Goal: Task Accomplishment & Management: Use online tool/utility

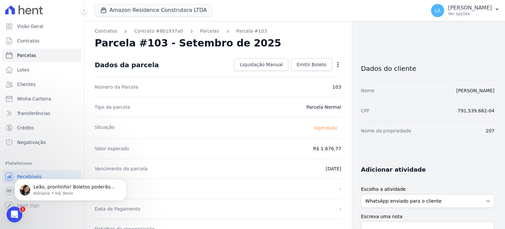
scroll to position [151, 0]
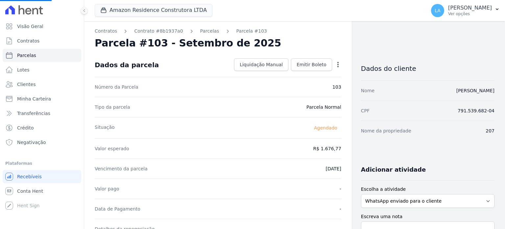
select select
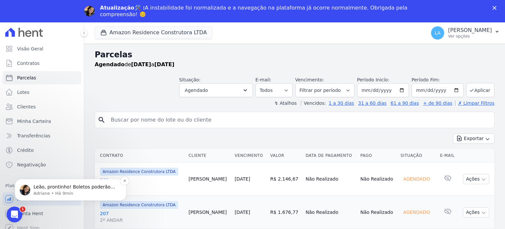
drag, startPoint x: 113, startPoint y: 319, endPoint x: 107, endPoint y: 181, distance: 137.7
click at [107, 181] on div "Leão, prontinho! Boletos poderão ser emitidos normalmente. ; ) [PERSON_NAME] • …" at bounding box center [71, 190] width 112 height 22
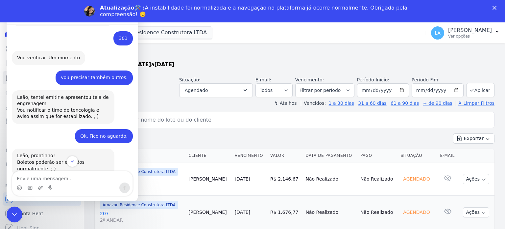
scroll to position [151, 0]
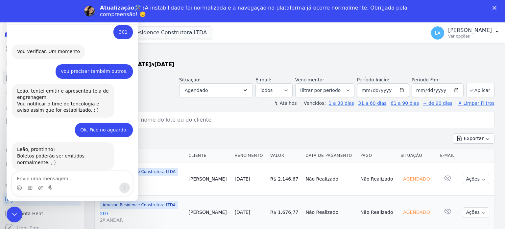
click at [184, 141] on div "Exportar Exportar PDF Exportar CSV" at bounding box center [295, 140] width 400 height 15
click at [14, 206] on div "Encerramento do Messenger da Intercom" at bounding box center [14, 213] width 16 height 16
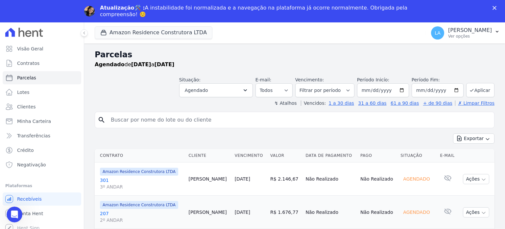
click at [103, 177] on link "301 3º ANDAR" at bounding box center [142, 183] width 84 height 13
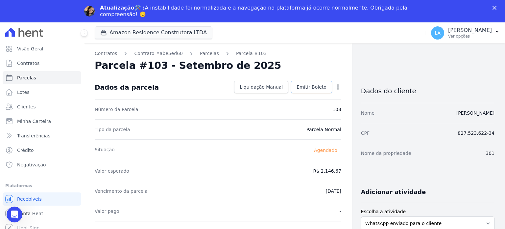
click at [316, 86] on span "Emitir Boleto" at bounding box center [312, 87] width 30 height 7
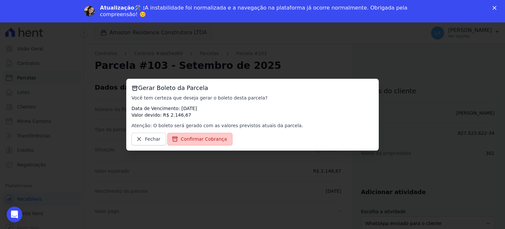
click at [203, 135] on link "Confirmar Cobrança" at bounding box center [199, 139] width 65 height 13
click at [203, 140] on span "Confirmar Cobrança" at bounding box center [204, 139] width 46 height 7
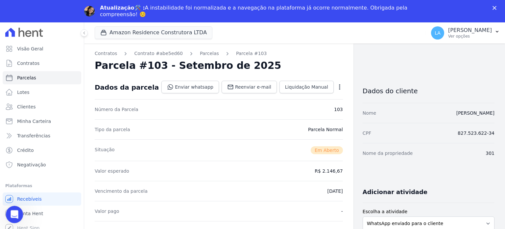
click at [8, 211] on div "Abertura do Messenger da Intercom" at bounding box center [14, 213] width 22 height 22
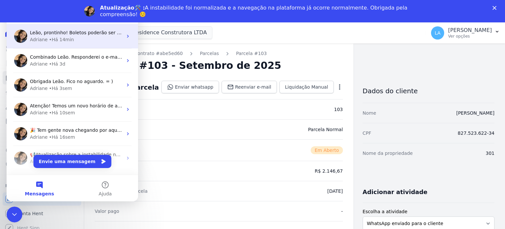
click at [77, 34] on span "Leão, prontinho! Boletos poderão ser emitidos normalmente. ; )" at bounding box center [103, 32] width 147 height 5
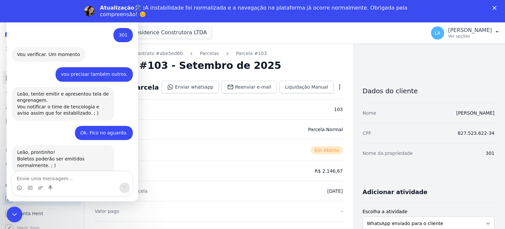
scroll to position [151, 0]
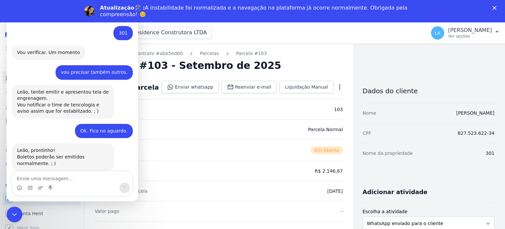
click at [61, 195] on div "Messenger da Intercom" at bounding box center [72, 183] width 120 height 24
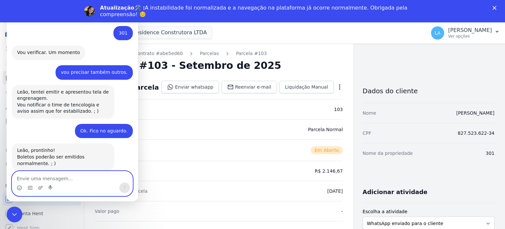
click at [41, 177] on textarea "Envie uma mensagem..." at bounding box center [72, 176] width 120 height 11
type textarea "OK OK, muitíssimo obrigado!"
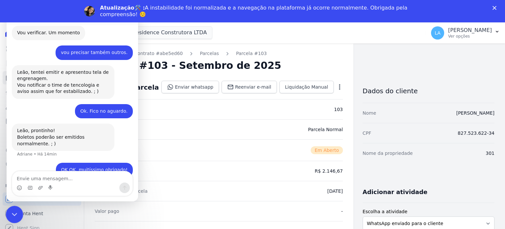
click at [8, 212] on div "Encerramento do Messenger da Intercom" at bounding box center [14, 213] width 16 height 16
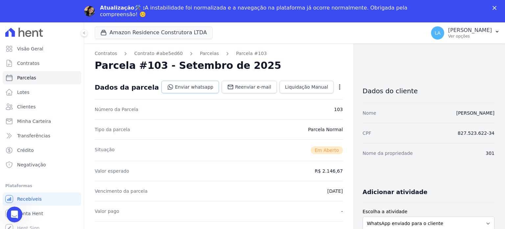
click at [186, 85] on link "Enviar whatsapp" at bounding box center [191, 87] width 58 height 13
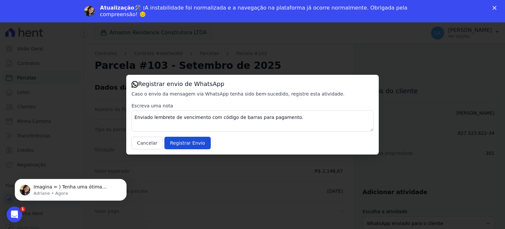
scroll to position [200, 0]
click at [193, 144] on input "Registrar Envio" at bounding box center [188, 143] width 46 height 13
click at [16, 212] on icon "Abertura do Messenger da Intercom" at bounding box center [13, 213] width 11 height 11
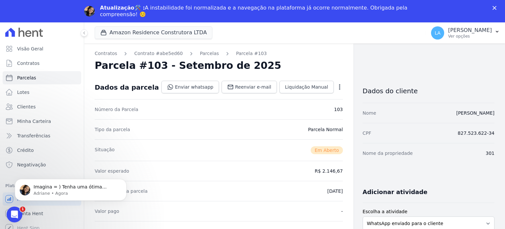
scroll to position [0, 0]
click at [495, 8] on polygon "Fechar" at bounding box center [495, 8] width 4 height 4
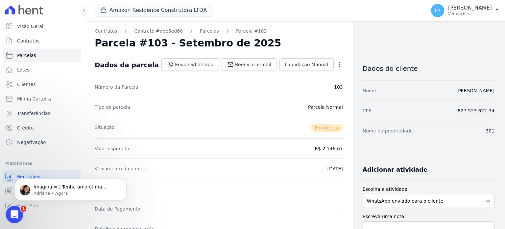
click at [13, 213] on icon "Abertura do Messenger da Intercom" at bounding box center [13, 213] width 11 height 11
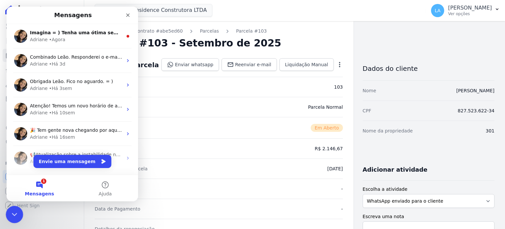
click at [13, 213] on icon "Encerramento do Messenger da Intercom" at bounding box center [14, 213] width 8 height 8
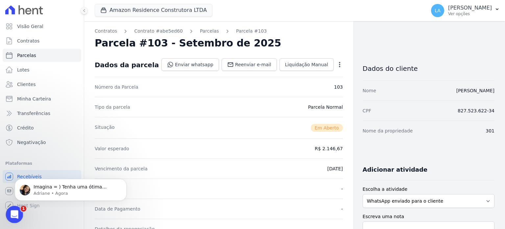
click at [13, 213] on icon "Abertura do Messenger da Intercom" at bounding box center [13, 213] width 11 height 11
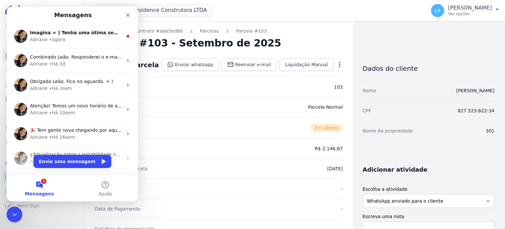
click at [42, 182] on button "1 Mensagens" at bounding box center [40, 188] width 66 height 26
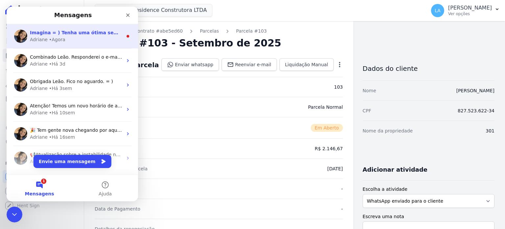
click at [73, 37] on div "Adriane • Agora" at bounding box center [76, 39] width 93 height 7
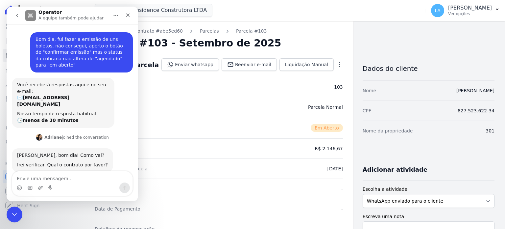
scroll to position [8, 0]
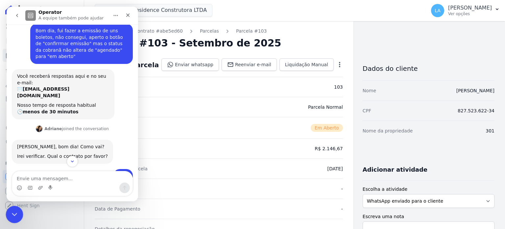
click at [13, 212] on icon "Encerramento do Messenger da Intercom" at bounding box center [14, 213] width 8 height 8
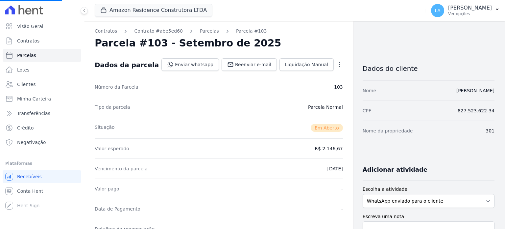
select select
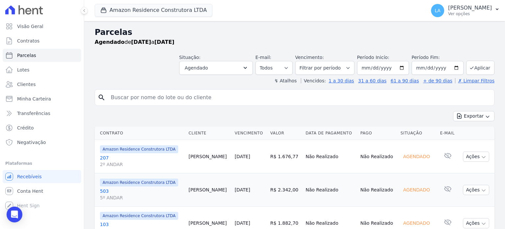
click at [104, 158] on link "207 2º ANDAR" at bounding box center [142, 160] width 84 height 13
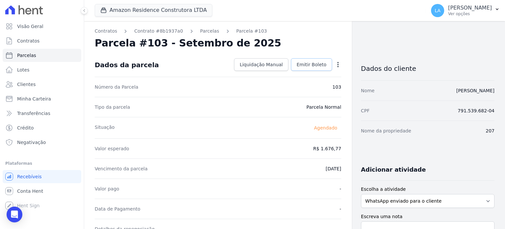
click at [309, 65] on span "Emitir Boleto" at bounding box center [312, 64] width 30 height 7
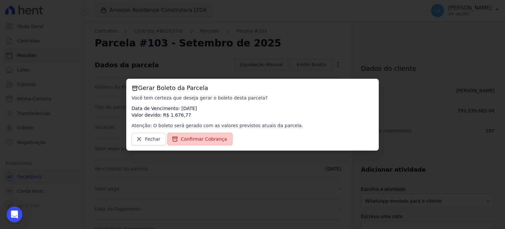
click at [201, 140] on span "Confirmar Cobrança" at bounding box center [204, 139] width 46 height 7
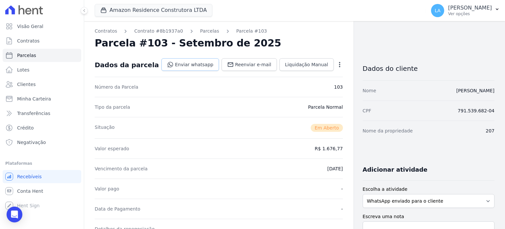
click at [199, 61] on link "Enviar whatsapp" at bounding box center [191, 64] width 58 height 13
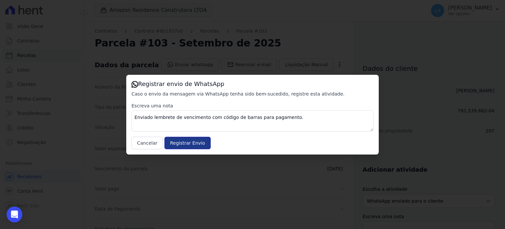
click at [186, 145] on input "Registrar Envio" at bounding box center [188, 143] width 46 height 13
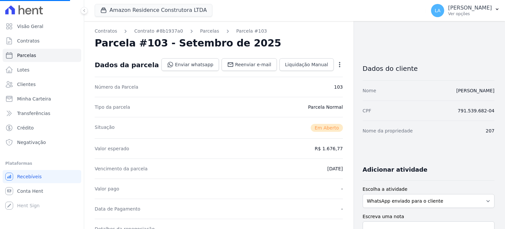
select select
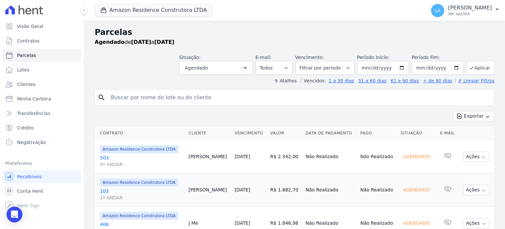
click at [104, 156] on link "503 5º ANDAR" at bounding box center [142, 160] width 84 height 13
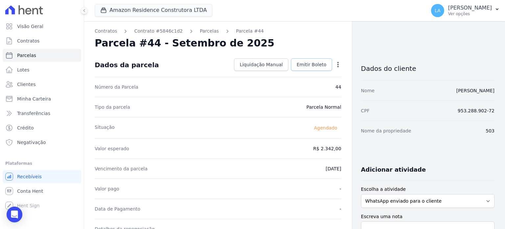
click at [312, 66] on span "Emitir Boleto" at bounding box center [312, 64] width 30 height 7
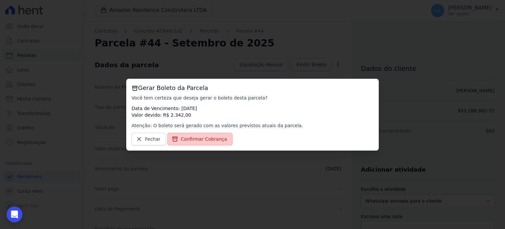
click at [208, 138] on span "Confirmar Cobrança" at bounding box center [204, 139] width 46 height 7
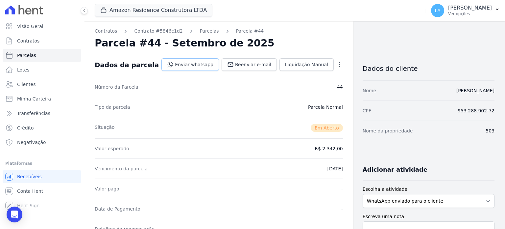
click at [207, 64] on link "Enviar whatsapp" at bounding box center [191, 64] width 58 height 13
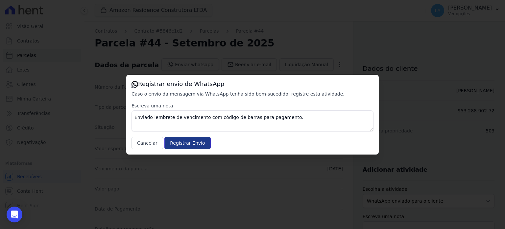
click at [191, 142] on input "Registrar Envio" at bounding box center [188, 143] width 46 height 13
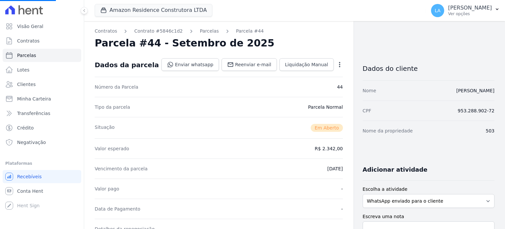
select select
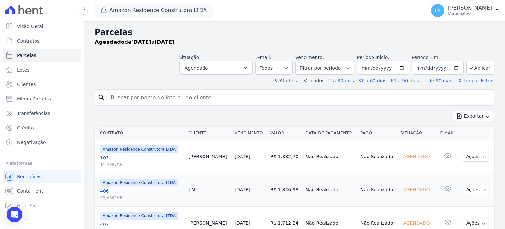
click at [105, 157] on link "103 1º ANDAR" at bounding box center [142, 160] width 84 height 13
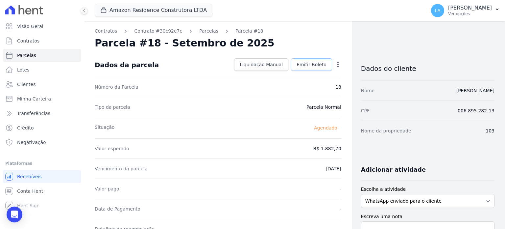
click at [307, 63] on span "Emitir Boleto" at bounding box center [312, 64] width 30 height 7
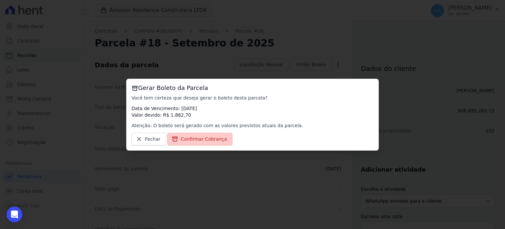
click at [210, 139] on span "Confirmar Cobrança" at bounding box center [204, 139] width 46 height 7
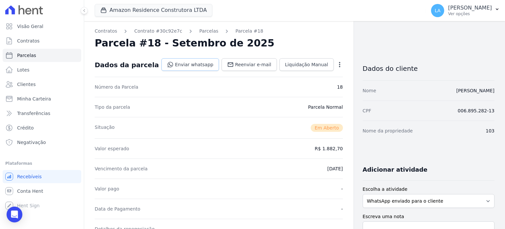
click at [203, 62] on link "Enviar whatsapp" at bounding box center [191, 64] width 58 height 13
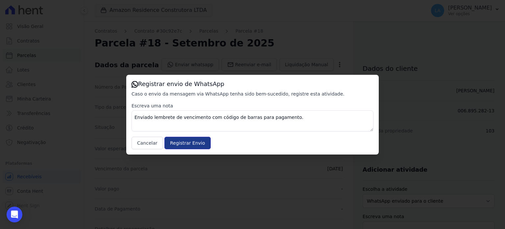
click at [189, 144] on input "Registrar Envio" at bounding box center [188, 143] width 46 height 13
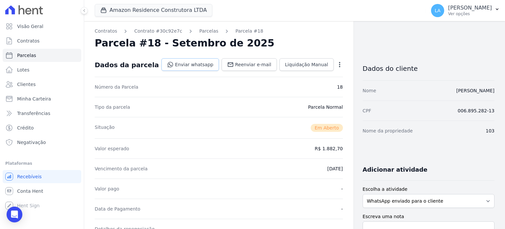
click at [184, 64] on link "Enviar whatsapp" at bounding box center [191, 64] width 58 height 13
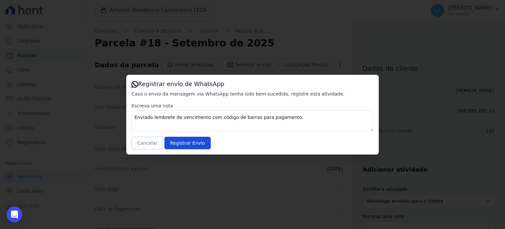
click at [148, 142] on button "Cancelar" at bounding box center [148, 143] width 32 height 13
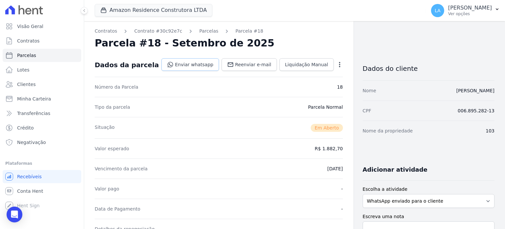
click at [192, 63] on link "Enviar whatsapp" at bounding box center [191, 64] width 58 height 13
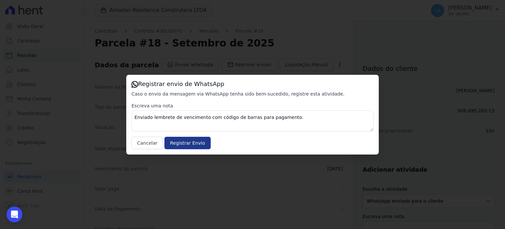
click at [181, 144] on input "Registrar Envio" at bounding box center [188, 143] width 46 height 13
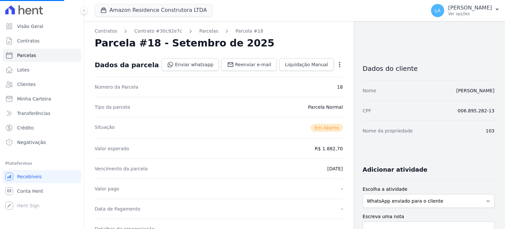
select select
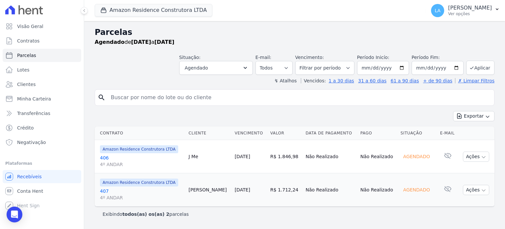
click at [105, 156] on link "406 4º ANDAR" at bounding box center [142, 160] width 84 height 13
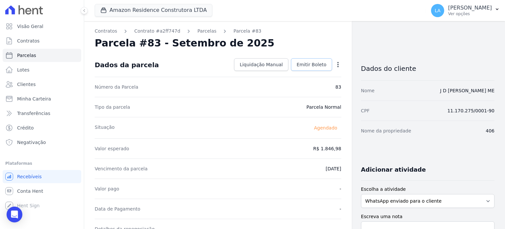
click at [306, 67] on span "Emitir Boleto" at bounding box center [312, 64] width 30 height 7
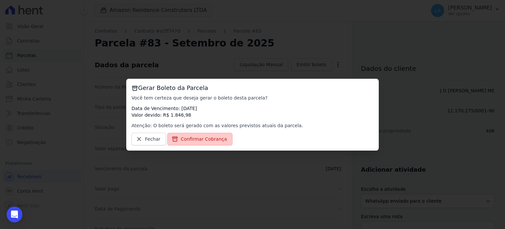
click at [211, 140] on span "Confirmar Cobrança" at bounding box center [204, 139] width 46 height 7
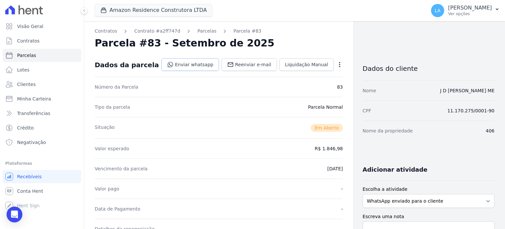
click at [210, 64] on link "Enviar whatsapp" at bounding box center [191, 64] width 58 height 13
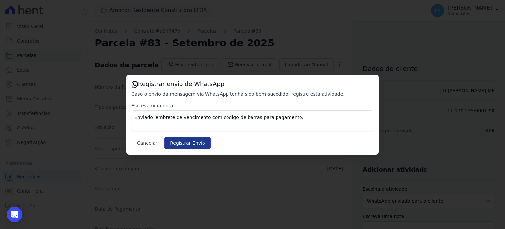
click at [192, 144] on input "Registrar Envio" at bounding box center [188, 143] width 46 height 13
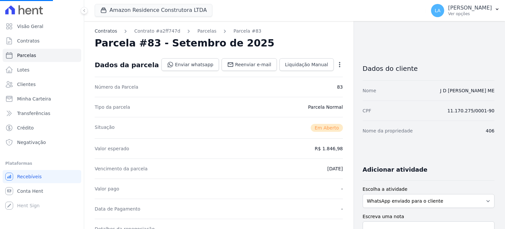
select select
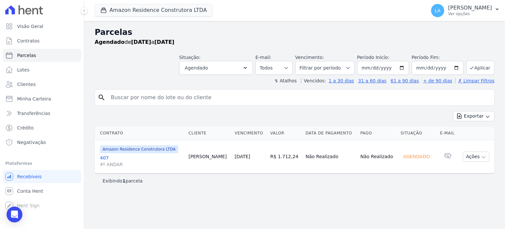
click at [105, 154] on link "407 4º ANDAR" at bounding box center [142, 160] width 84 height 13
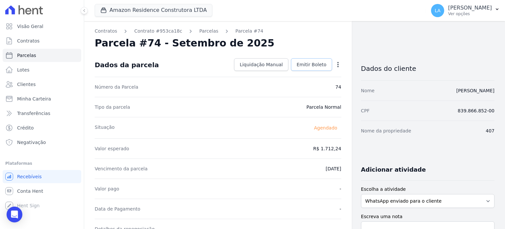
click at [308, 64] on span "Emitir Boleto" at bounding box center [312, 64] width 30 height 7
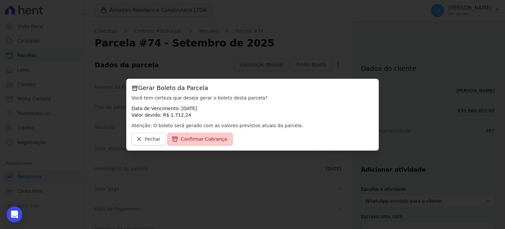
click at [210, 137] on span "Confirmar Cobrança" at bounding box center [204, 139] width 46 height 7
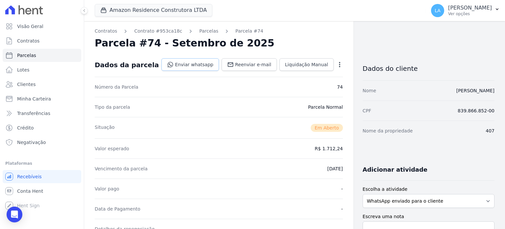
click at [188, 66] on link "Enviar whatsapp" at bounding box center [191, 64] width 58 height 13
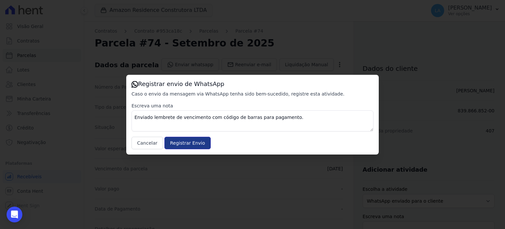
click at [189, 143] on input "Registrar Envio" at bounding box center [188, 143] width 46 height 13
